Goal: Information Seeking & Learning: Learn about a topic

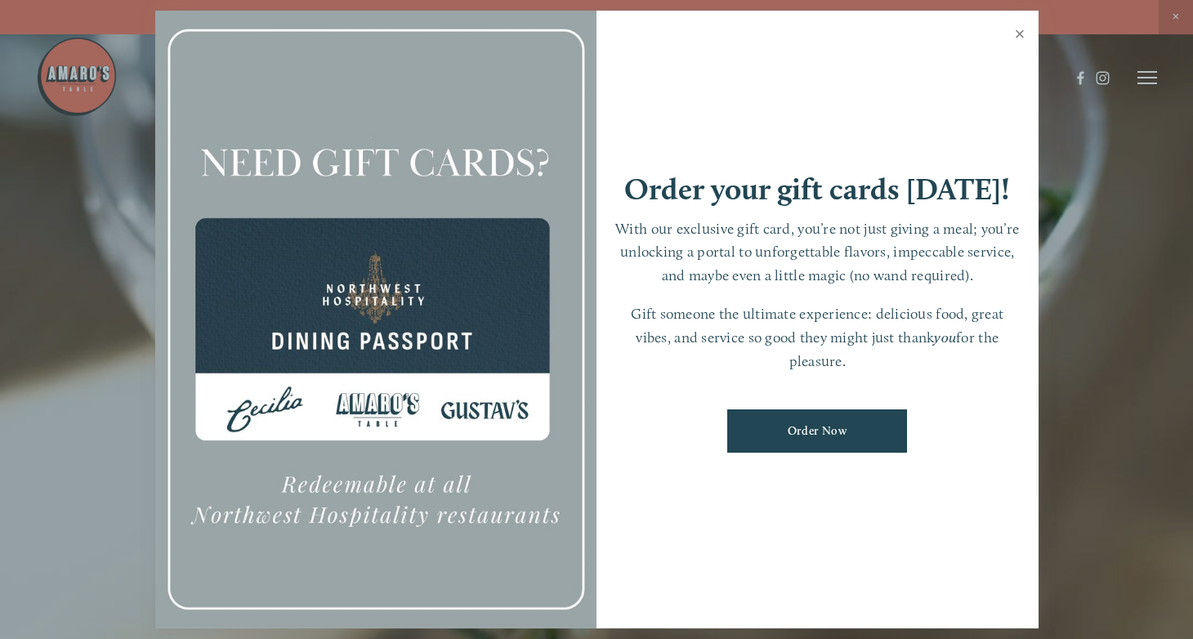
click at [1018, 34] on link "Close" at bounding box center [1020, 36] width 32 height 46
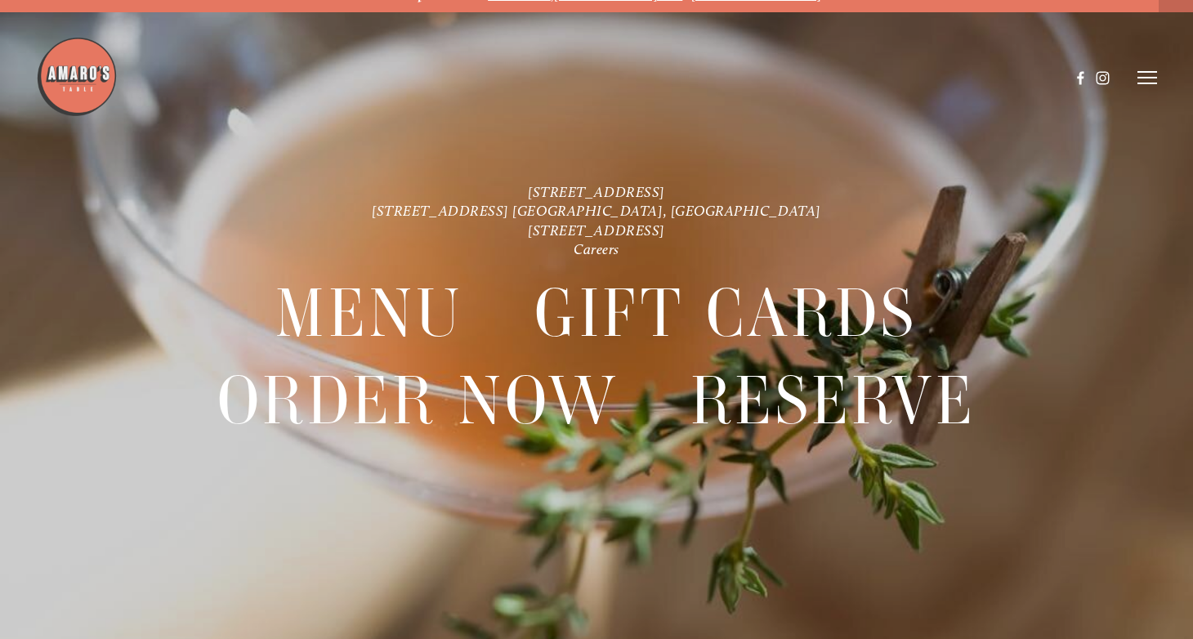
scroll to position [34, 0]
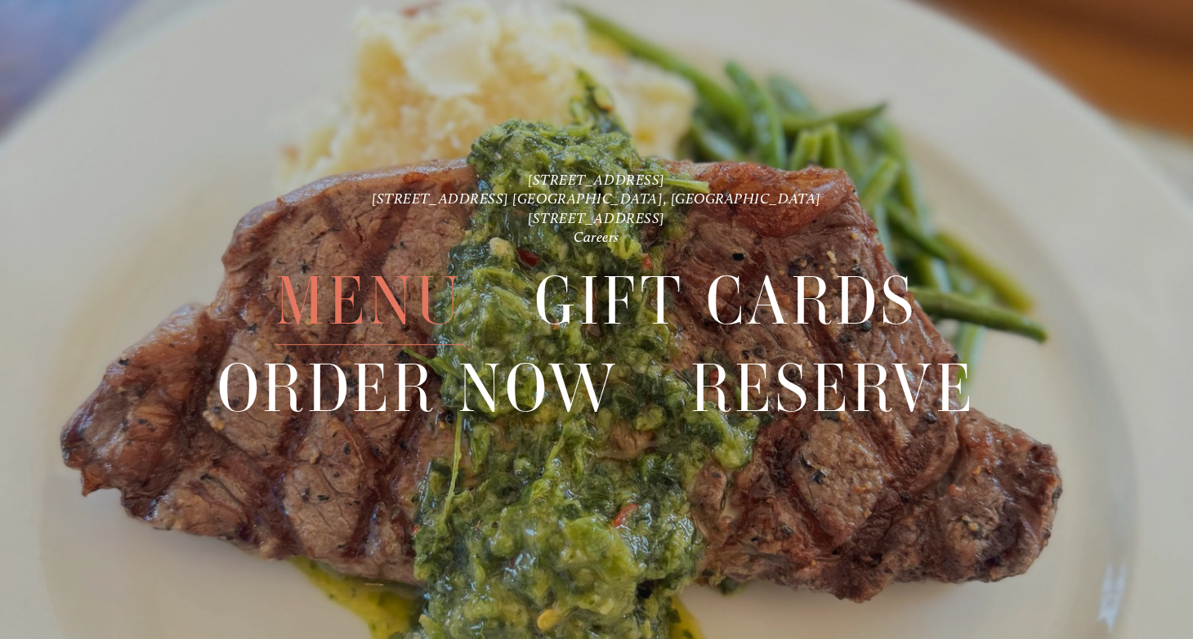
click at [407, 297] on span "Menu" at bounding box center [368, 301] width 187 height 87
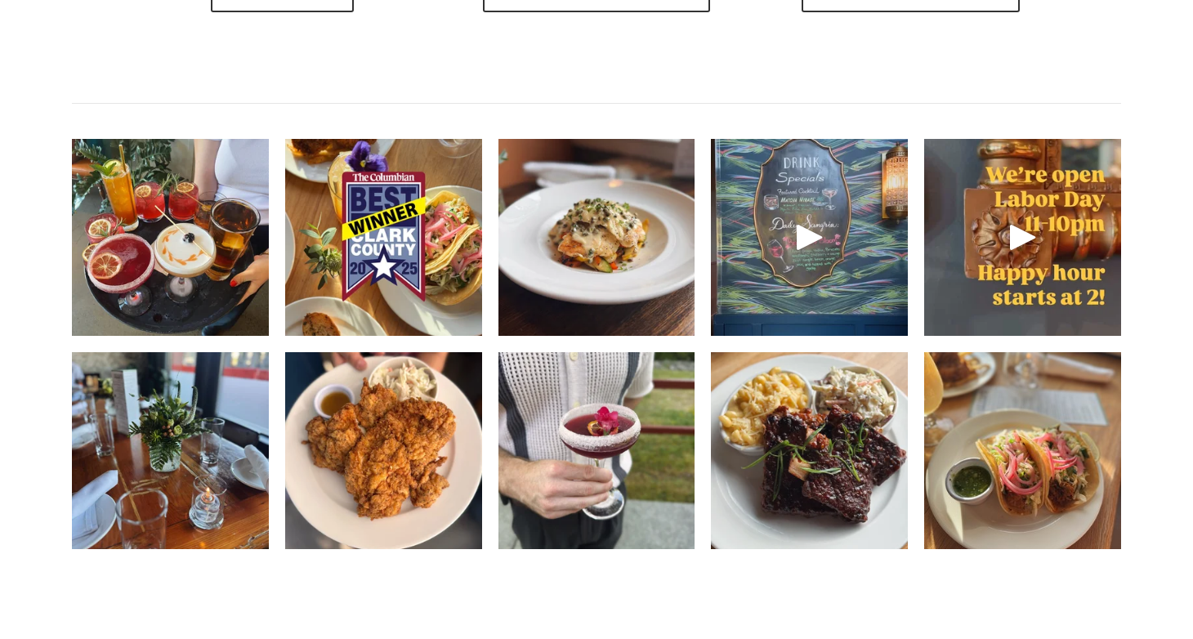
scroll to position [2288, 0]
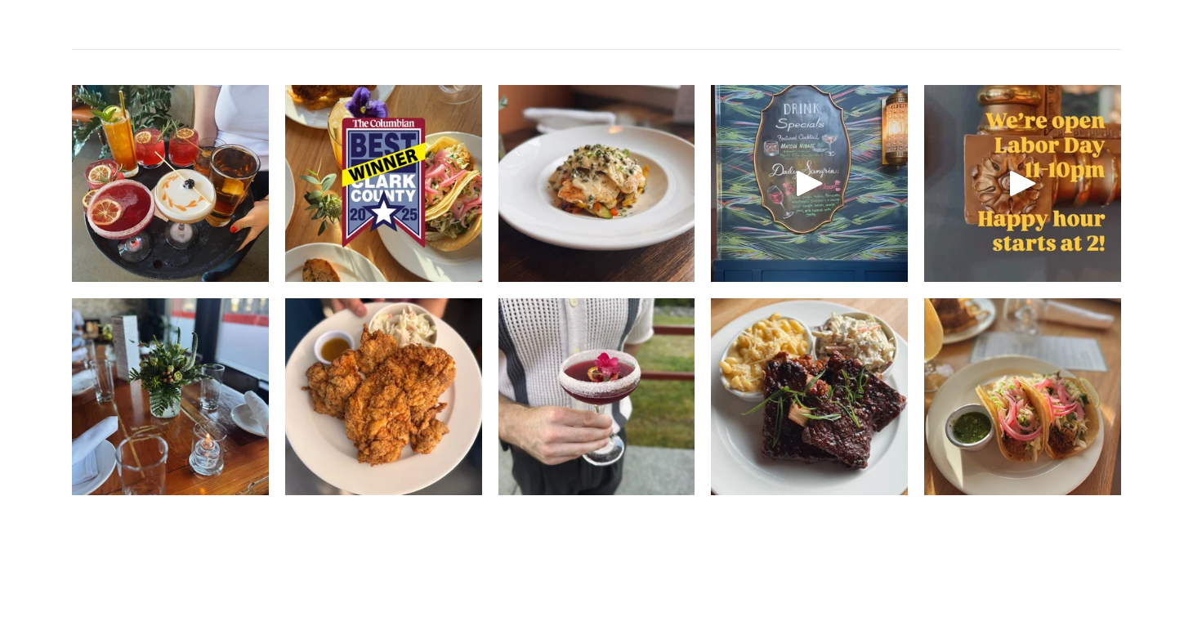
click at [981, 455] on img at bounding box center [1022, 397] width 197 height 262
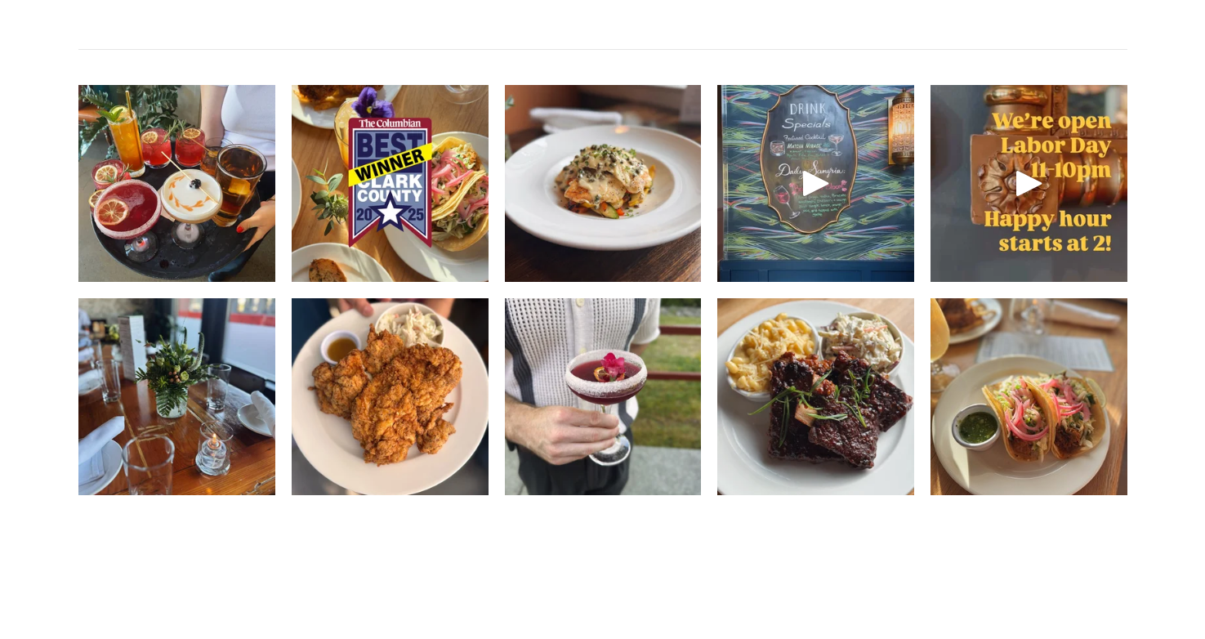
scroll to position [2255, 0]
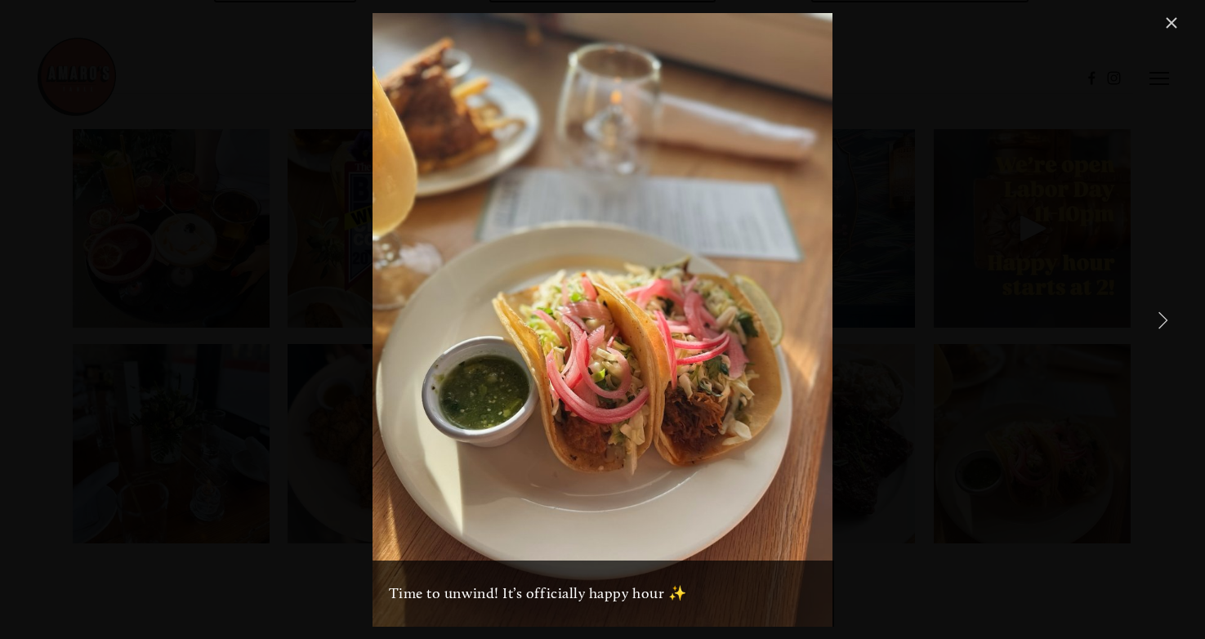
click at [753, 432] on img "Gallery" at bounding box center [603, 320] width 461 height 614
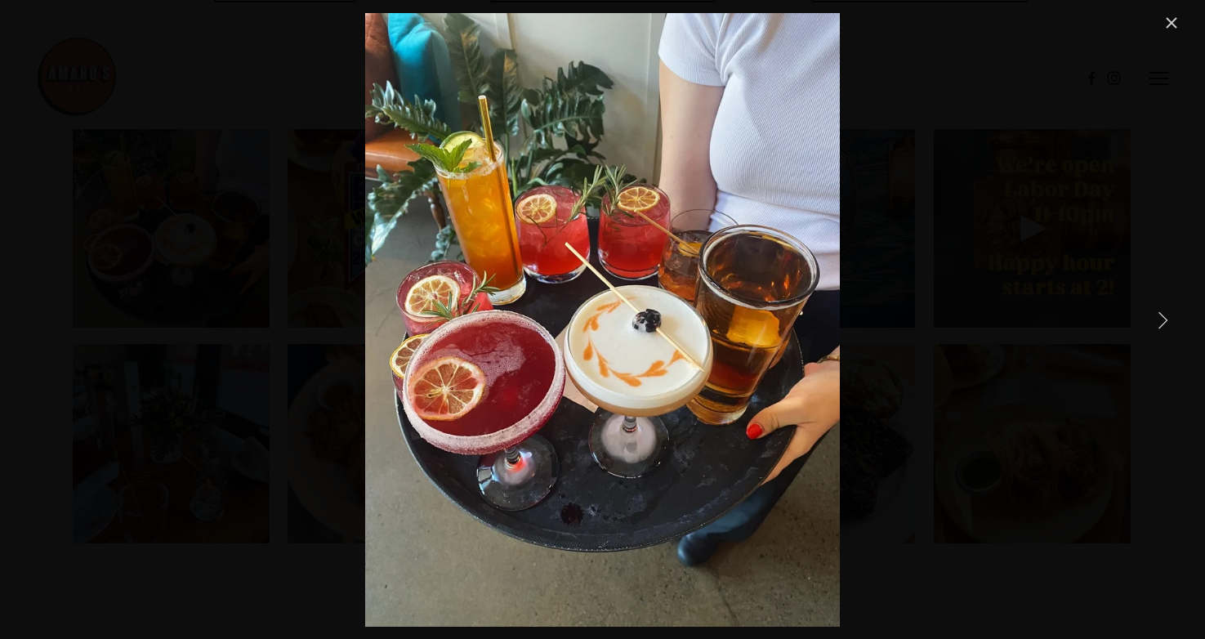
click at [1168, 30] on link "Close" at bounding box center [1172, 23] width 20 height 20
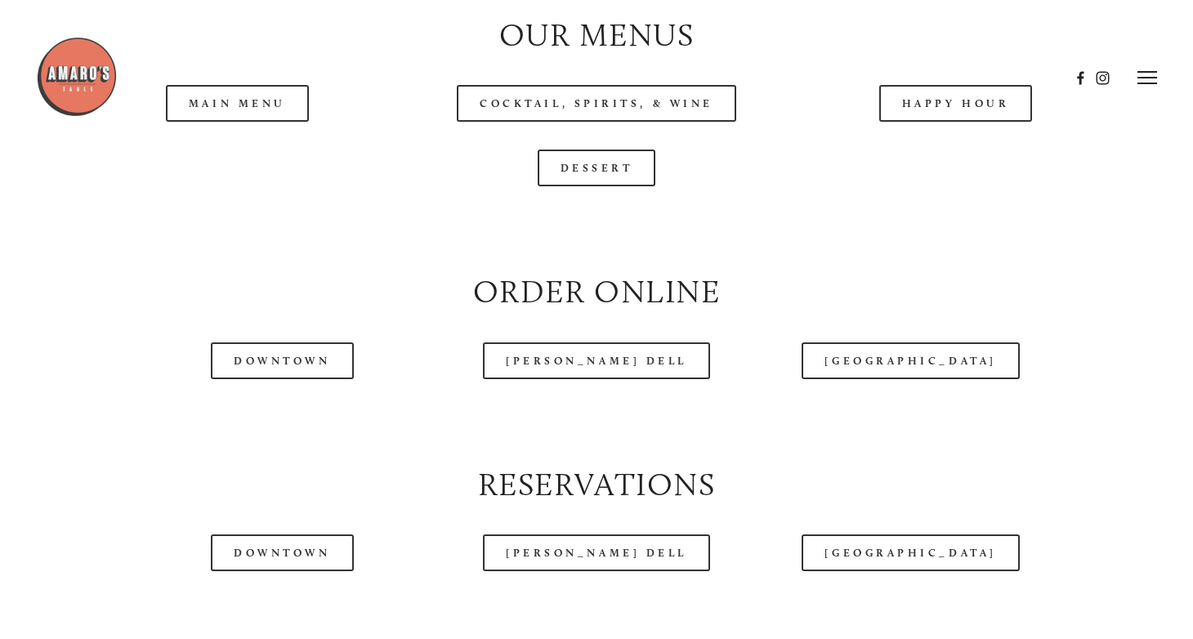
scroll to position [1634, 0]
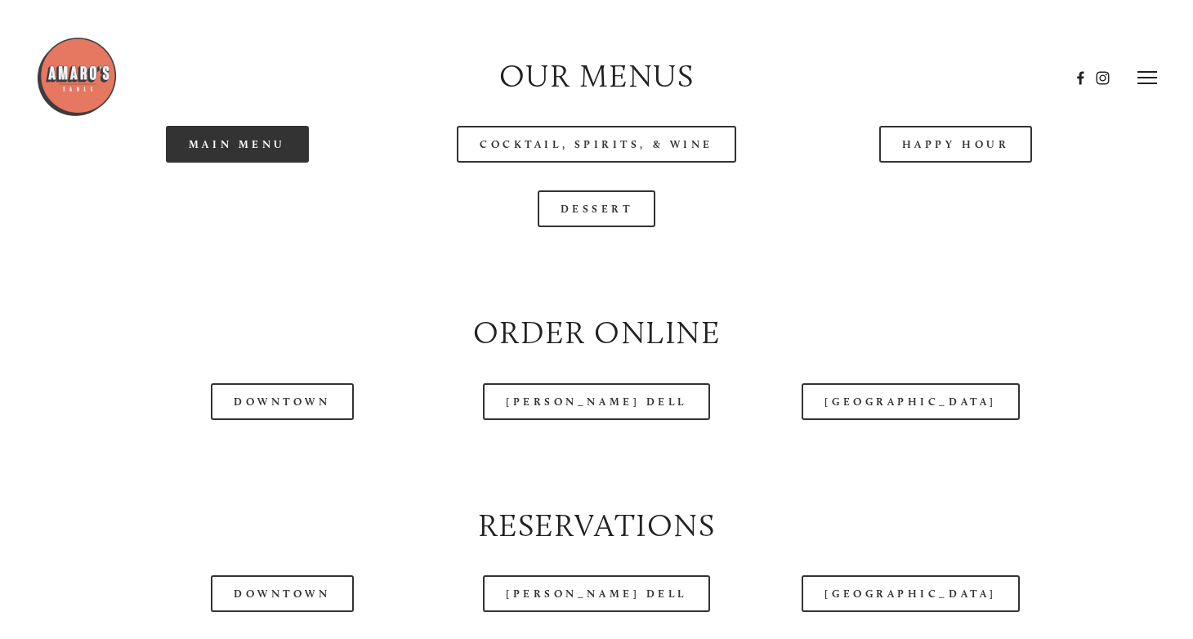
click at [270, 163] on link "Main Menu" at bounding box center [237, 144] width 143 height 37
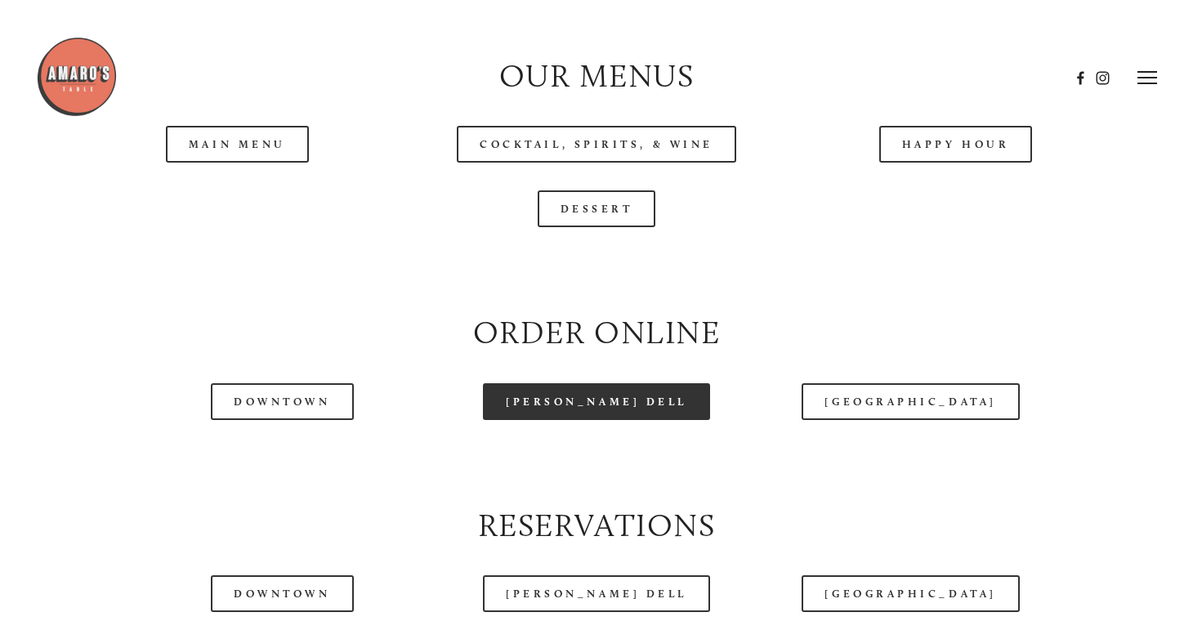
click at [641, 420] on link "[PERSON_NAME] Dell" at bounding box center [596, 401] width 227 height 37
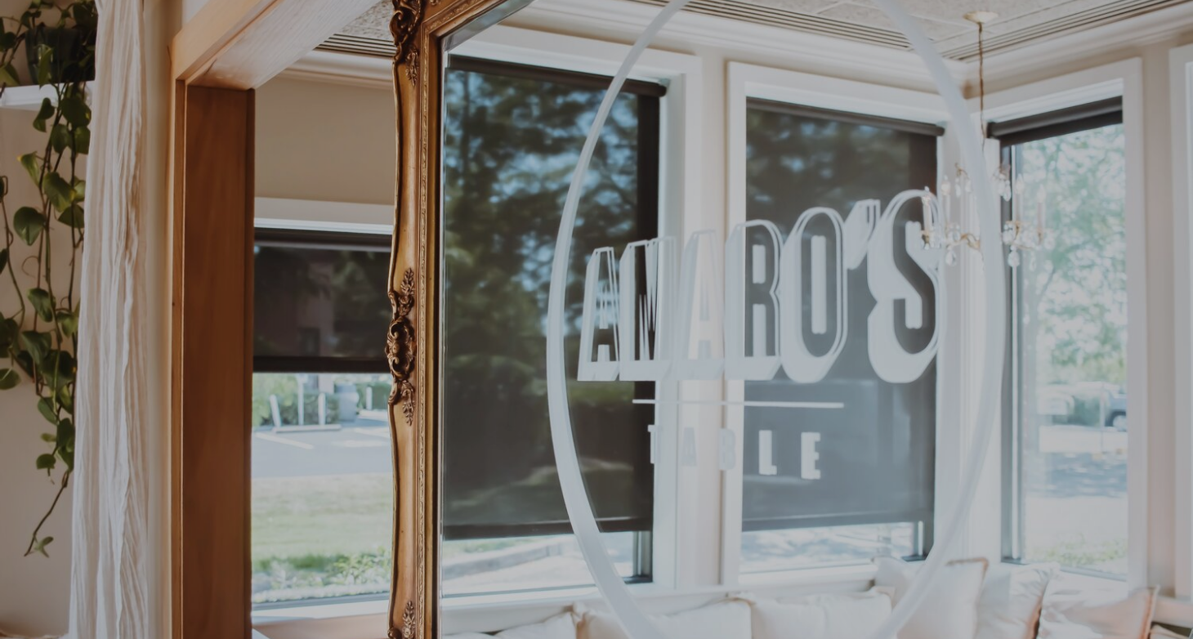
scroll to position [34, 0]
